Goal: Complete application form

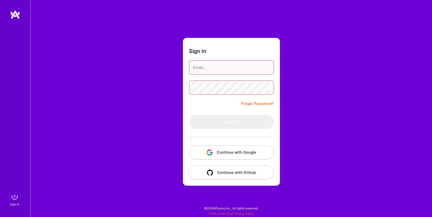
click at [222, 153] on button "Continue with Google" at bounding box center [231, 153] width 85 height 14
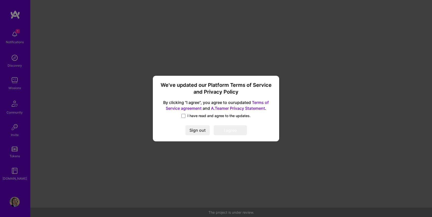
click at [185, 113] on div "We’ve updated our Platform Terms of Service and Privacy Policy By clicking "I a…" at bounding box center [216, 109] width 122 height 62
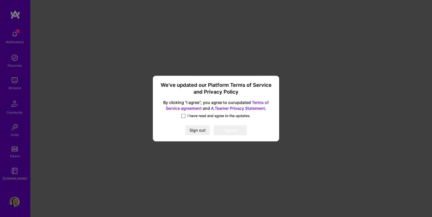
click at [184, 115] on span at bounding box center [184, 116] width 4 height 4
click at [0, 0] on input "I have read and agree to the updates." at bounding box center [0, 0] width 0 height 0
click at [226, 129] on button "I agree" at bounding box center [230, 130] width 33 height 10
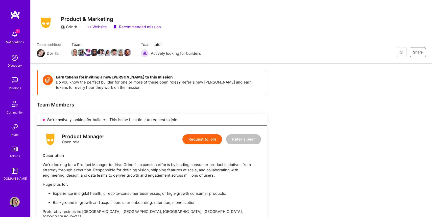
scroll to position [20, 0]
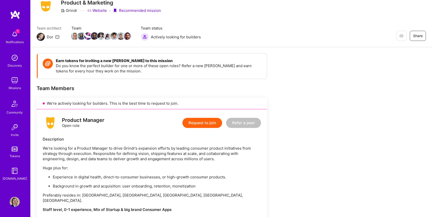
click at [200, 125] on button "Request to join" at bounding box center [203, 123] width 40 height 10
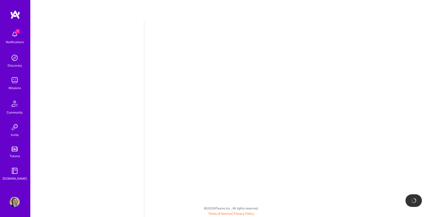
select select "US"
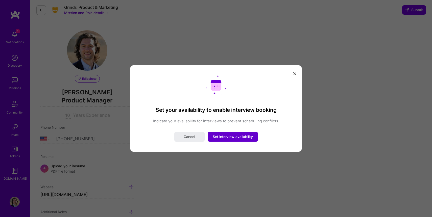
click at [240, 139] on span "Set interview availability" at bounding box center [233, 137] width 40 height 5
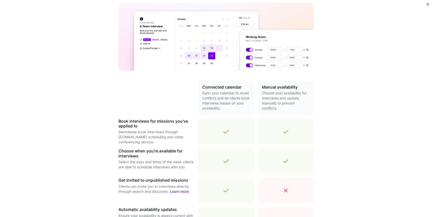
scroll to position [137, 0]
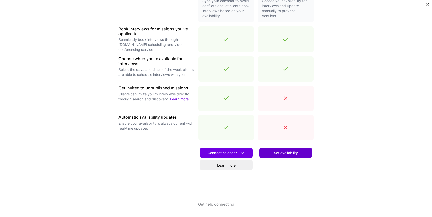
click at [278, 156] on button "Set availability" at bounding box center [286, 153] width 53 height 10
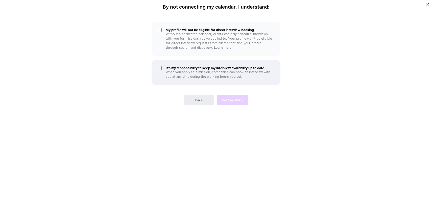
click at [163, 69] on div "It's my responsibility to keep my interview availability up to date When you ap…" at bounding box center [216, 72] width 129 height 25
click at [229, 101] on div "Back Set availability" at bounding box center [216, 96] width 129 height 18
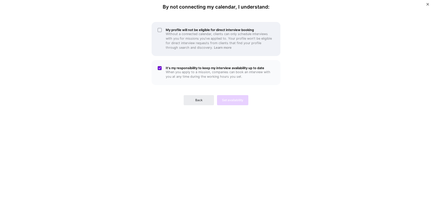
click at [158, 38] on div "My profile will not be eligible for direct interview booking Without a connecte…" at bounding box center [216, 39] width 129 height 34
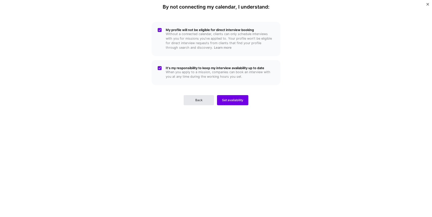
click at [186, 102] on button "Back" at bounding box center [199, 100] width 30 height 10
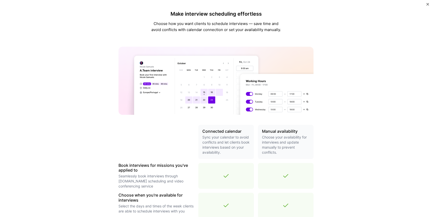
scroll to position [125, 0]
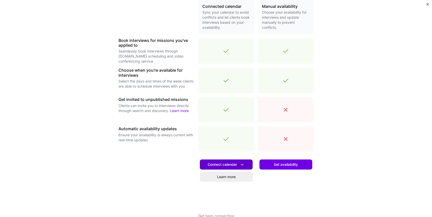
click at [229, 163] on span "Connect calendar" at bounding box center [226, 164] width 37 height 5
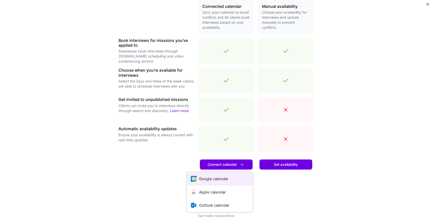
click at [217, 178] on button "Google calendar" at bounding box center [220, 178] width 66 height 13
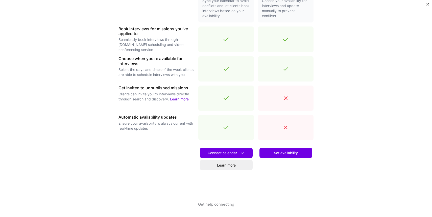
scroll to position [0, 0]
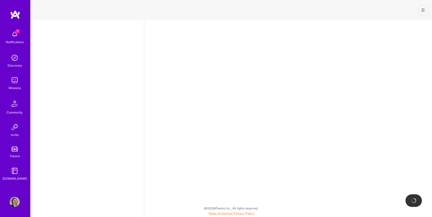
select select "US"
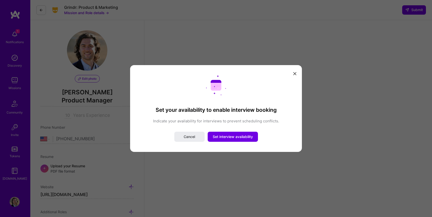
click at [295, 74] on icon "modal" at bounding box center [295, 73] width 3 height 3
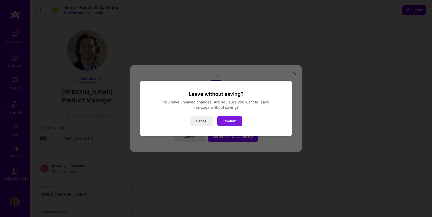
click at [225, 121] on button "Confirm" at bounding box center [229, 121] width 25 height 10
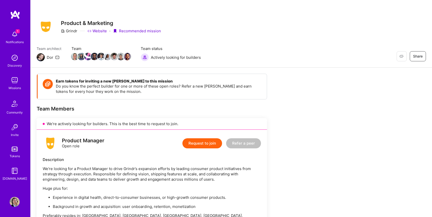
click at [205, 144] on button "Request to join" at bounding box center [203, 144] width 40 height 10
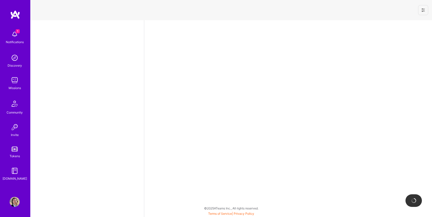
select select "US"
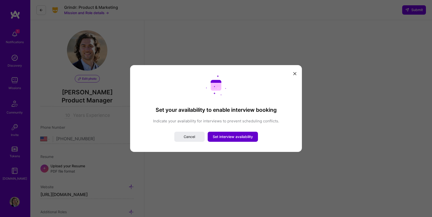
click at [224, 137] on span "Set interview availability" at bounding box center [233, 137] width 40 height 5
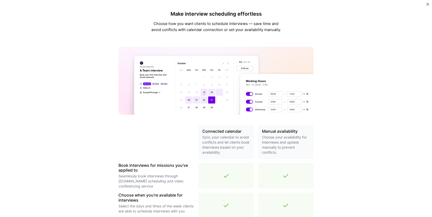
scroll to position [137, 0]
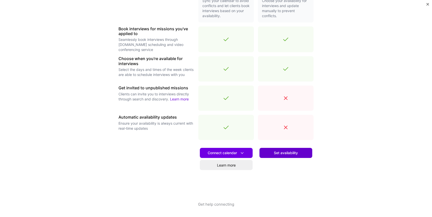
click at [293, 154] on span "Set availability" at bounding box center [286, 153] width 24 height 5
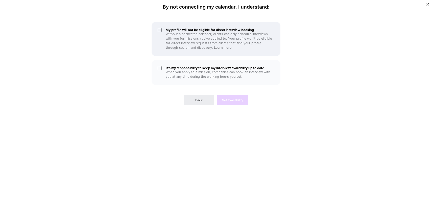
click at [160, 44] on div "My profile will not be eligible for direct interview booking Without a connecte…" at bounding box center [216, 39] width 129 height 34
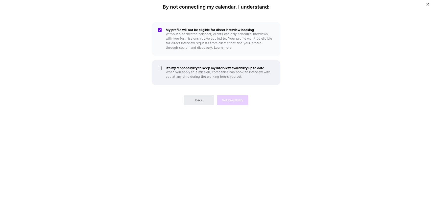
click at [160, 63] on div "It's my responsibility to keep my interview availability up to date When you ap…" at bounding box center [216, 72] width 129 height 25
click at [226, 100] on span "Set availability" at bounding box center [232, 100] width 21 height 5
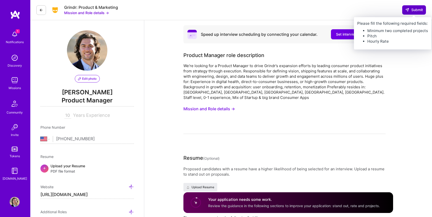
click at [410, 9] on span "Submit" at bounding box center [415, 9] width 18 height 5
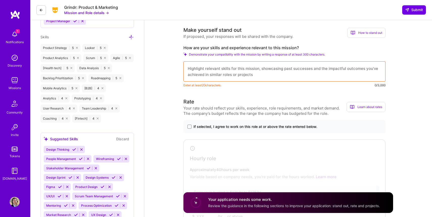
scroll to position [244, 0]
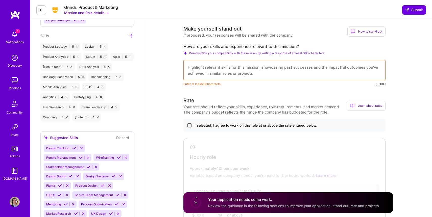
click at [190, 124] on span at bounding box center [190, 126] width 4 height 4
click at [0, 0] on input "If selected, I agree to work on this role at or above the rate entered below." at bounding box center [0, 0] width 0 height 0
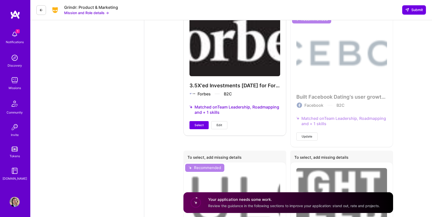
scroll to position [673, 0]
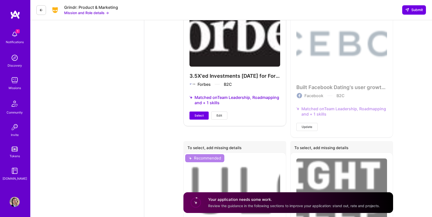
click at [304, 125] on span "Update" at bounding box center [307, 127] width 11 height 5
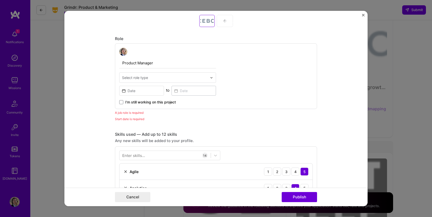
scroll to position [258, 0]
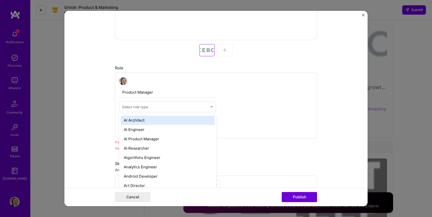
click at [138, 110] on div at bounding box center [164, 107] width 85 height 6
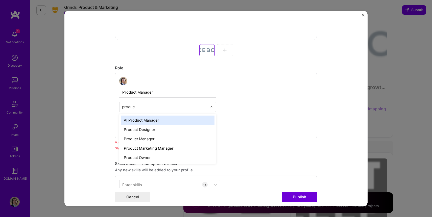
type input "product"
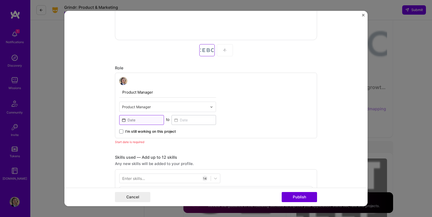
click at [136, 121] on input at bounding box center [141, 120] width 45 height 10
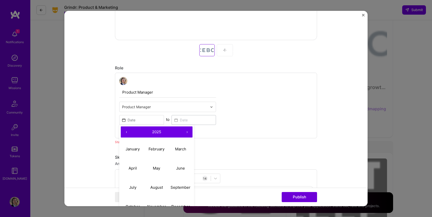
click at [126, 131] on button "‹" at bounding box center [126, 132] width 11 height 11
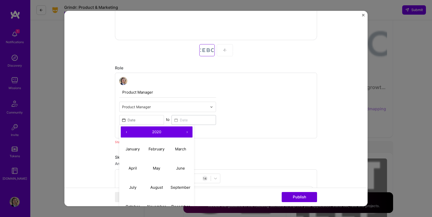
click at [187, 134] on button "›" at bounding box center [187, 132] width 11 height 11
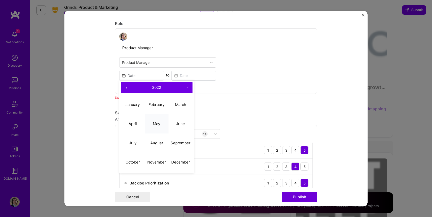
scroll to position [304, 0]
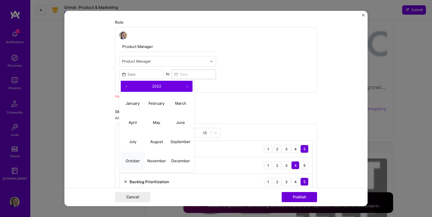
click at [133, 161] on abbr "October" at bounding box center [133, 161] width 14 height 5
type input "Oct, 2022"
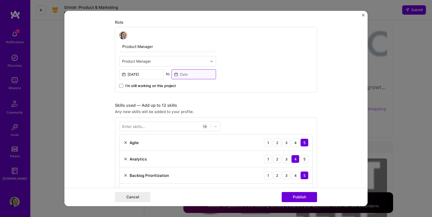
click at [183, 73] on input at bounding box center [194, 75] width 45 height 10
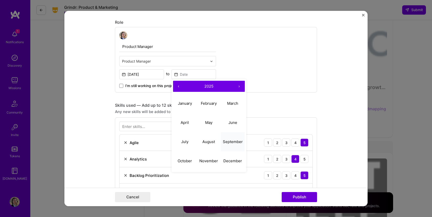
click at [229, 142] on abbr "September" at bounding box center [233, 142] width 20 height 5
type input "Sep, 2025"
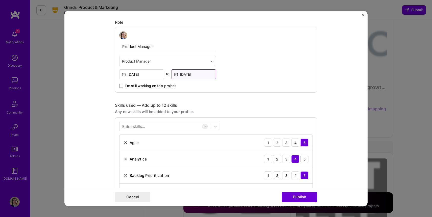
click at [195, 73] on input "Sep, 2025" at bounding box center [194, 75] width 45 height 10
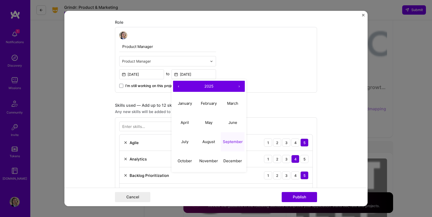
click at [180, 87] on button "‹" at bounding box center [178, 86] width 11 height 11
click at [241, 86] on button "›" at bounding box center [239, 86] width 11 height 11
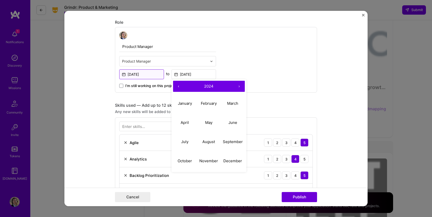
click at [145, 74] on input "Oct, 2022" at bounding box center [141, 75] width 45 height 10
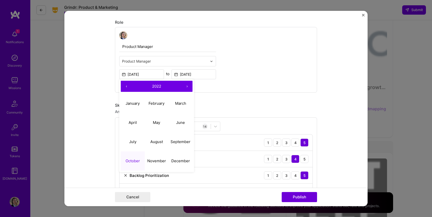
click at [128, 86] on button "‹" at bounding box center [126, 86] width 11 height 11
click at [133, 163] on abbr "October" at bounding box center [133, 161] width 14 height 5
type input "Oct, 2020"
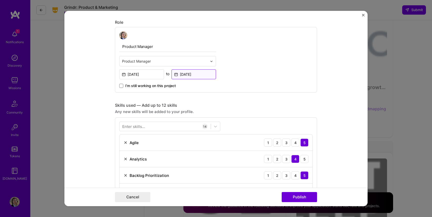
click at [195, 74] on input "Sep, 2025" at bounding box center [194, 75] width 45 height 10
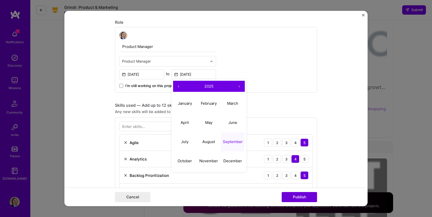
click at [175, 91] on button "‹" at bounding box center [178, 86] width 11 height 11
click at [238, 144] on abbr "September" at bounding box center [233, 142] width 20 height 5
type input "Sep, 2022"
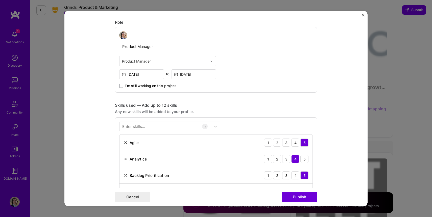
click at [90, 119] on form "This project is missing details. To be able to apply to missions with this proj…" at bounding box center [215, 109] width 303 height 196
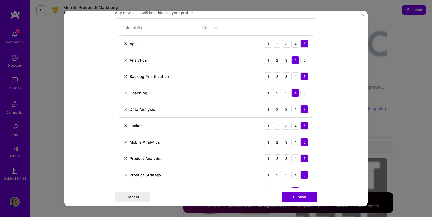
scroll to position [402, 0]
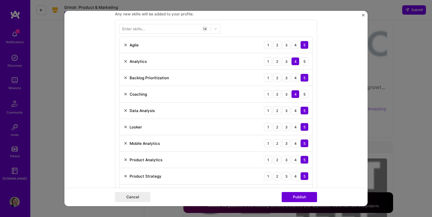
click at [126, 128] on img at bounding box center [126, 127] width 4 height 4
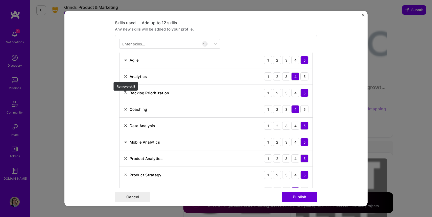
scroll to position [385, 0]
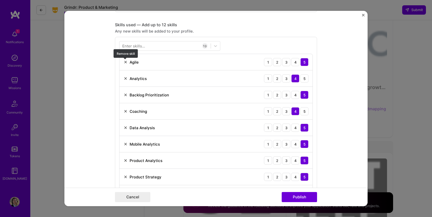
click at [125, 62] on img at bounding box center [126, 62] width 4 height 4
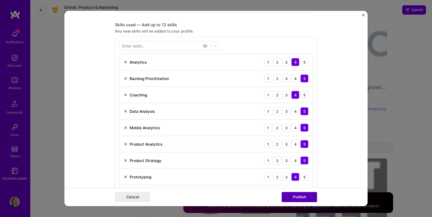
click at [302, 195] on button "Publish" at bounding box center [299, 197] width 35 height 10
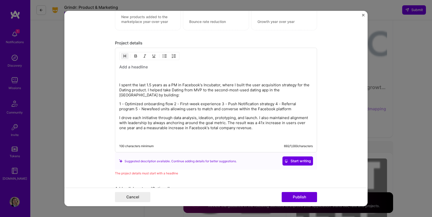
scroll to position [724, 0]
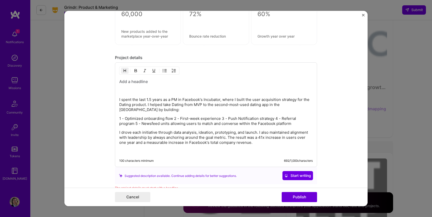
click at [166, 82] on h3 at bounding box center [216, 82] width 194 height 6
click at [150, 99] on p "I spent the last 1.5 years as a PM in Facebook's Incubator, where I built the u…" at bounding box center [216, 104] width 194 height 15
click at [149, 82] on h3 at bounding box center [216, 82] width 194 height 6
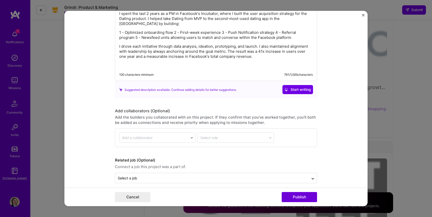
scroll to position [746, 0]
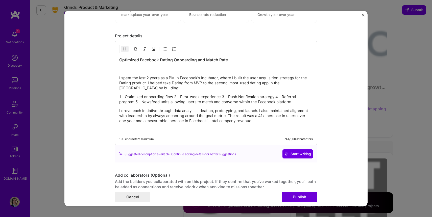
click at [214, 58] on h3 "Optimized Facebook Dating Onboarding and Match Rate" at bounding box center [216, 60] width 194 height 6
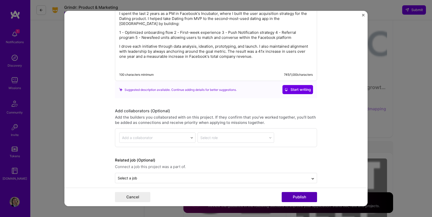
click at [302, 195] on button "Publish" at bounding box center [299, 197] width 35 height 10
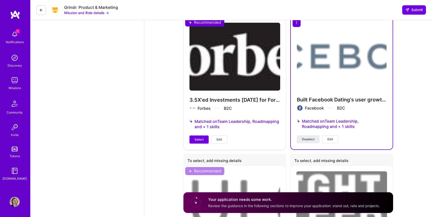
scroll to position [627, 0]
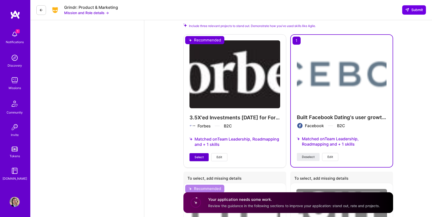
click at [196, 155] on span "Select" at bounding box center [199, 157] width 9 height 5
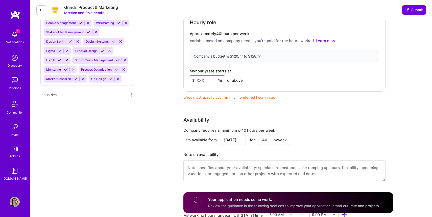
scroll to position [379, 0]
click at [205, 77] on input at bounding box center [207, 81] width 35 height 10
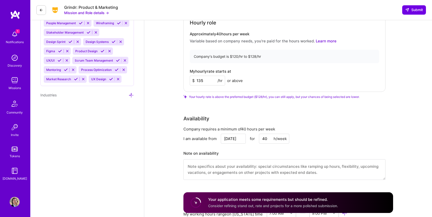
type input "135"
click at [167, 77] on div "Speed up interview scheduling by connecting your calendar. Set interview availa…" at bounding box center [288, 121] width 288 height 958
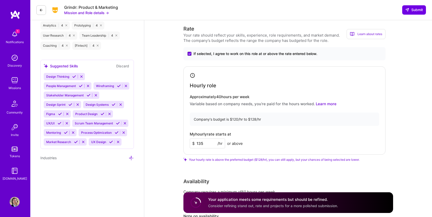
scroll to position [315, 0]
